Goal: Task Accomplishment & Management: Use online tool/utility

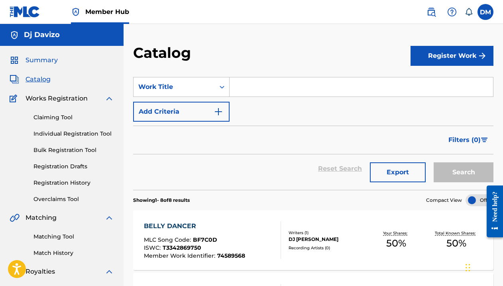
click at [52, 61] on span "Summary" at bounding box center [42, 60] width 32 height 10
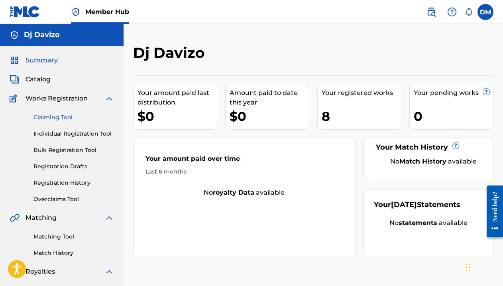
click at [64, 118] on link "Claiming Tool" at bounding box center [73, 117] width 81 height 8
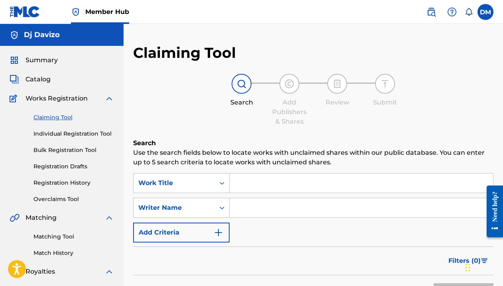
click at [252, 184] on input "Search Form" at bounding box center [361, 182] width 263 height 19
click at [241, 212] on input "Search Form" at bounding box center [361, 207] width 263 height 19
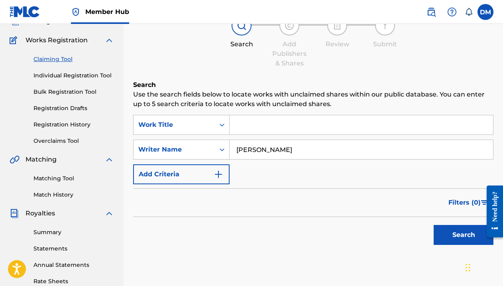
type input "[PERSON_NAME]"
click at [479, 234] on button "Search" at bounding box center [464, 235] width 60 height 20
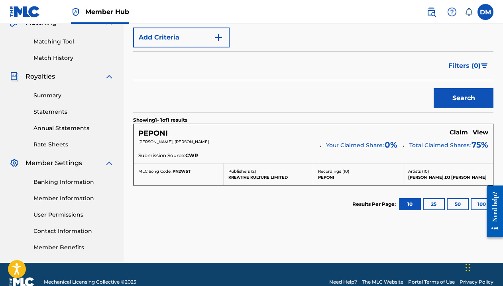
scroll to position [199, 0]
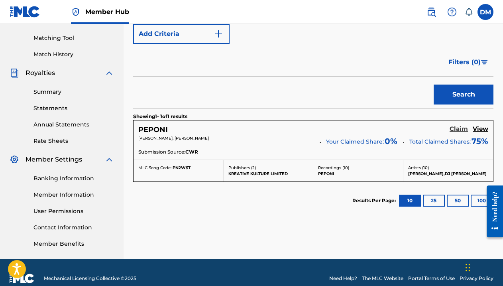
click at [456, 130] on h5 "Claim" at bounding box center [459, 129] width 18 height 8
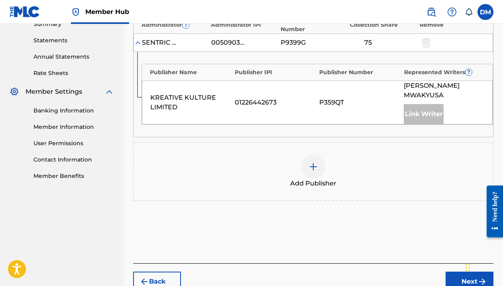
scroll to position [261, 0]
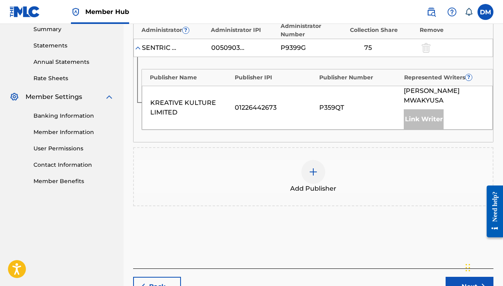
click at [315, 167] on img at bounding box center [314, 172] width 10 height 10
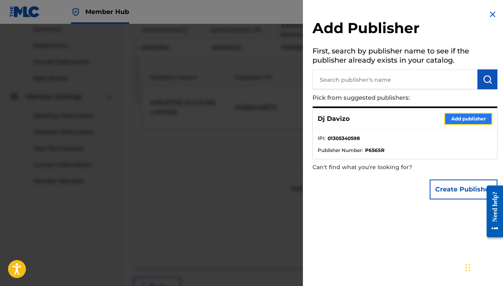
click at [466, 116] on button "Add publisher" at bounding box center [468, 119] width 48 height 12
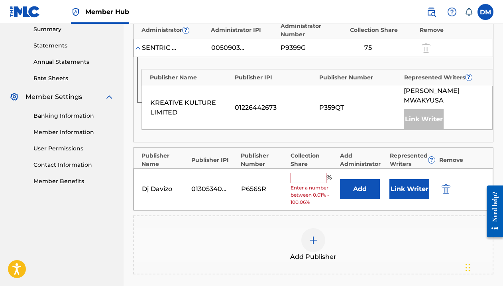
click at [320, 173] on input "text" at bounding box center [309, 178] width 36 height 10
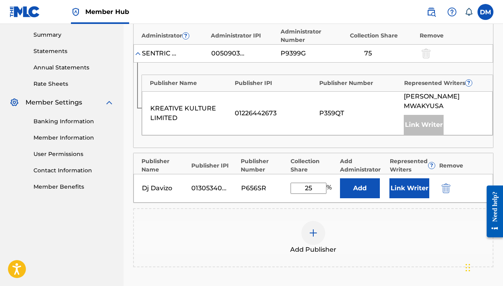
click at [320, 174] on div "Dj Davizo 01305340598 P656SR 25 % Add Link Writer" at bounding box center [314, 188] width 360 height 29
click at [295, 183] on input "25" at bounding box center [309, 188] width 36 height 11
click at [334, 195] on div "Publishers ( 2 ) ? REQUIRED Total shares: 125 % Administrator ? Administrator I…" at bounding box center [313, 143] width 360 height 299
click at [364, 183] on button "Add" at bounding box center [360, 188] width 40 height 20
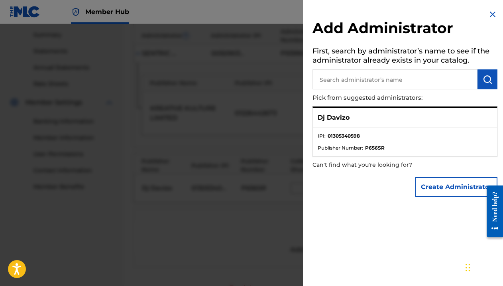
click at [489, 17] on img at bounding box center [493, 15] width 10 height 10
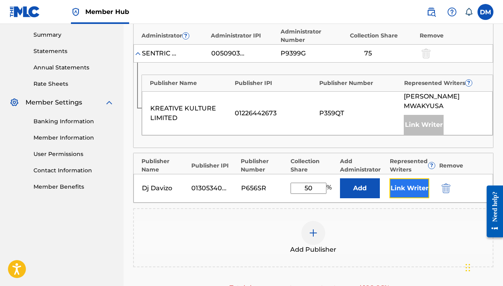
click at [403, 182] on button "Link Writer" at bounding box center [409, 188] width 40 height 20
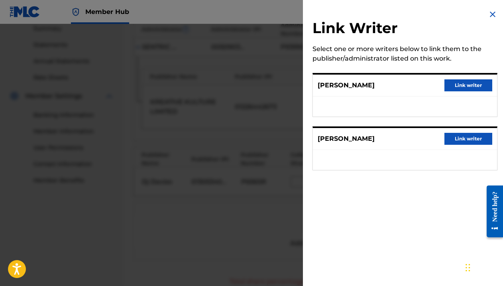
scroll to position [261, 0]
click at [461, 88] on button "Link writer" at bounding box center [468, 85] width 48 height 12
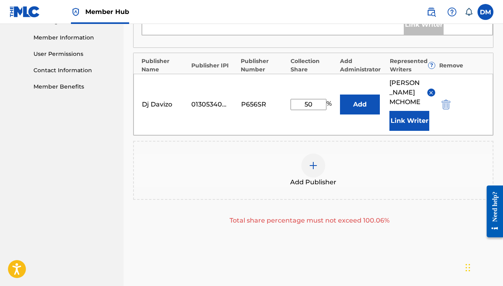
scroll to position [335, 0]
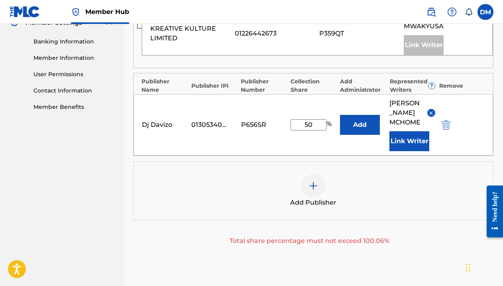
click at [310, 119] on input "50" at bounding box center [309, 124] width 36 height 11
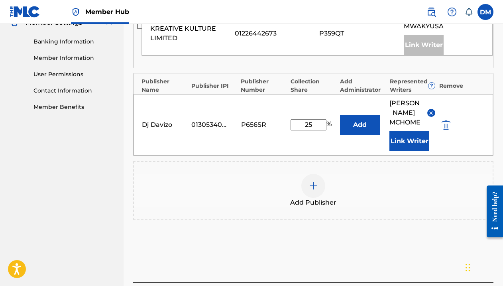
type input "25"
click at [368, 174] on div "Add Publisher" at bounding box center [313, 190] width 359 height 33
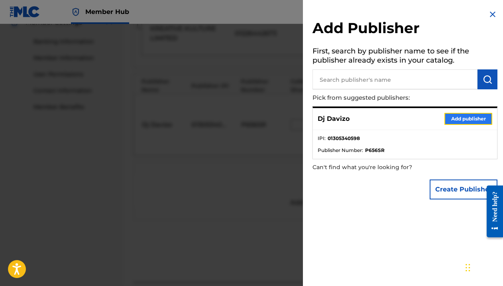
click at [458, 114] on button "Add publisher" at bounding box center [468, 119] width 48 height 12
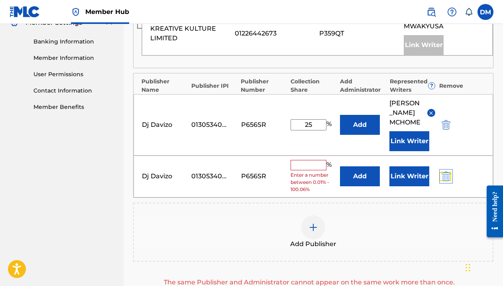
click at [449, 171] on img "submit" at bounding box center [446, 176] width 9 height 10
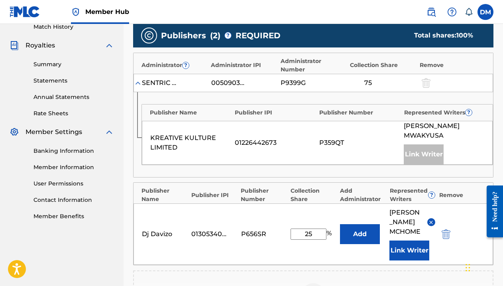
scroll to position [225, 0]
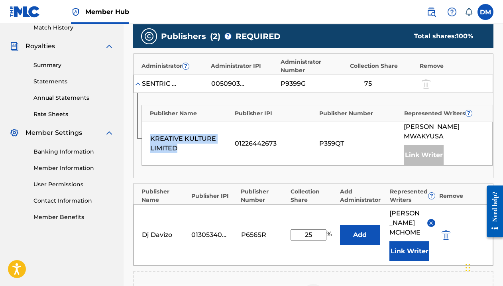
drag, startPoint x: 150, startPoint y: 134, endPoint x: 178, endPoint y: 144, distance: 29.5
click at [178, 144] on div "KREATIVE KULTURE LIMITED" at bounding box center [190, 143] width 81 height 19
copy div "KREATIVE KULTURE LIMITED"
